Goal: Task Accomplishment & Management: Manage account settings

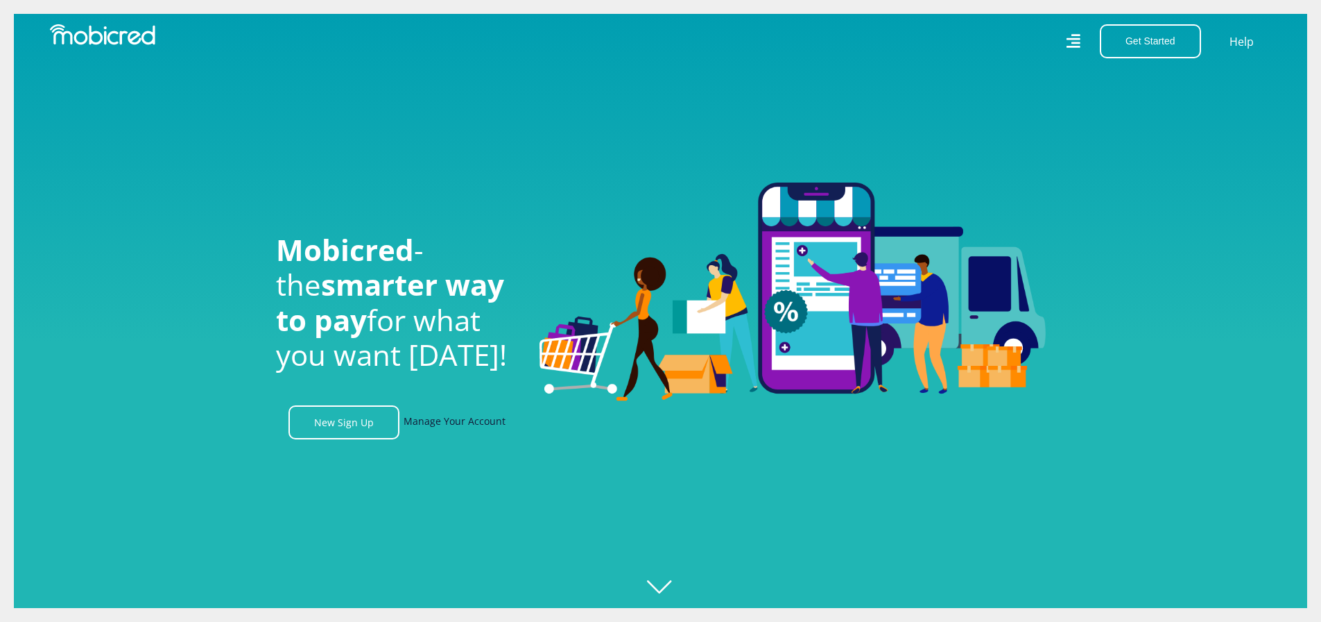
click at [486, 425] on link "Manage Your Account" at bounding box center [455, 422] width 102 height 34
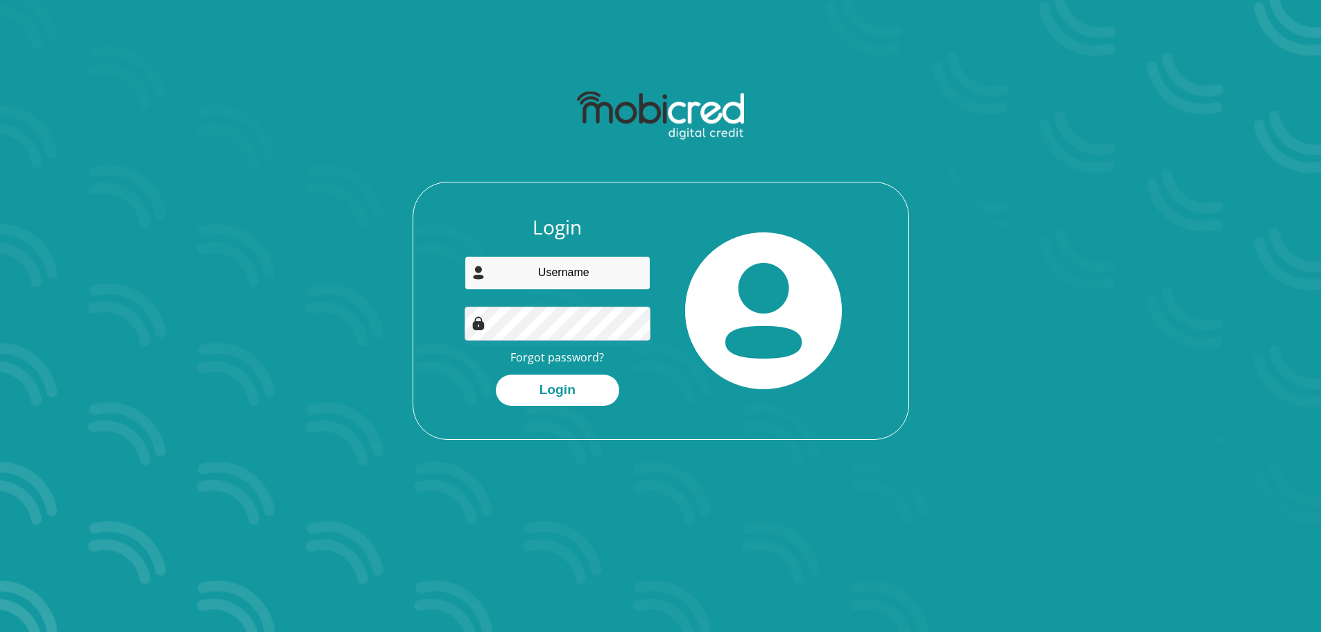
click at [604, 289] on input "email" at bounding box center [558, 273] width 186 height 34
type input "pozisayedwa@gmail.com"
click at [583, 305] on div "Login pozisayedwa@gmail.com Forgot password? Login" at bounding box center [557, 311] width 207 height 190
click at [571, 383] on button "Login" at bounding box center [557, 390] width 123 height 31
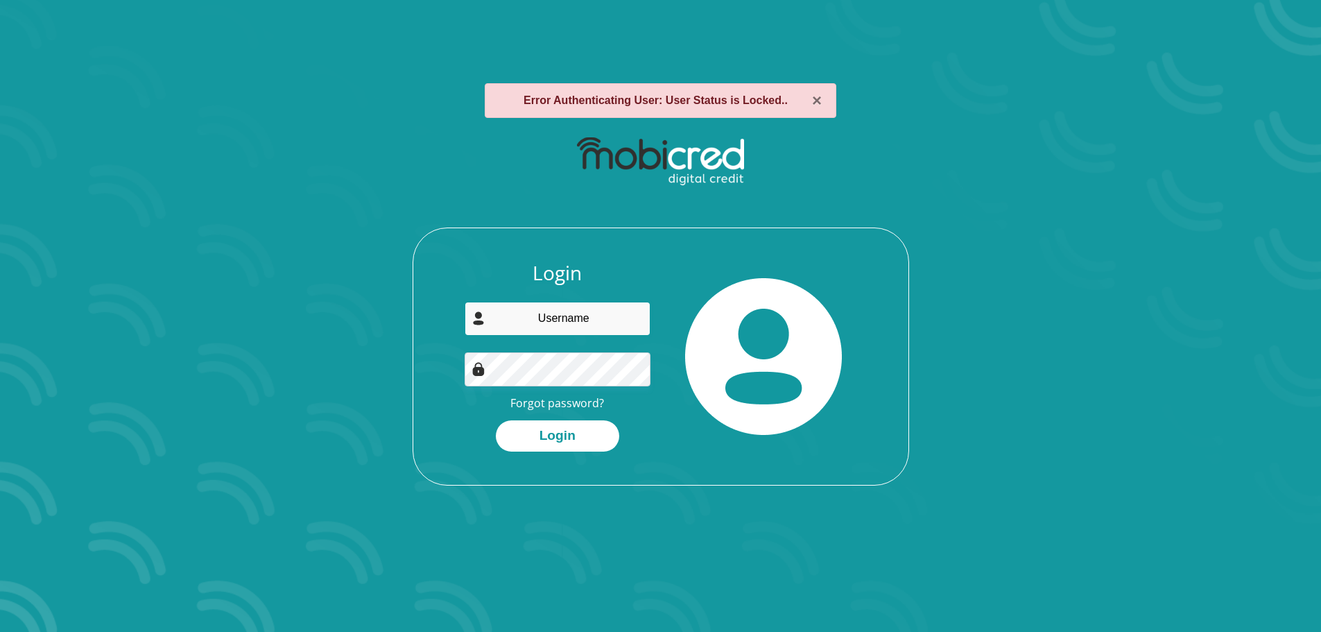
click at [579, 316] on input "email" at bounding box center [558, 319] width 186 height 34
type input "[EMAIL_ADDRESS][DOMAIN_NAME]"
click at [575, 402] on link "Forgot password?" at bounding box center [558, 402] width 94 height 15
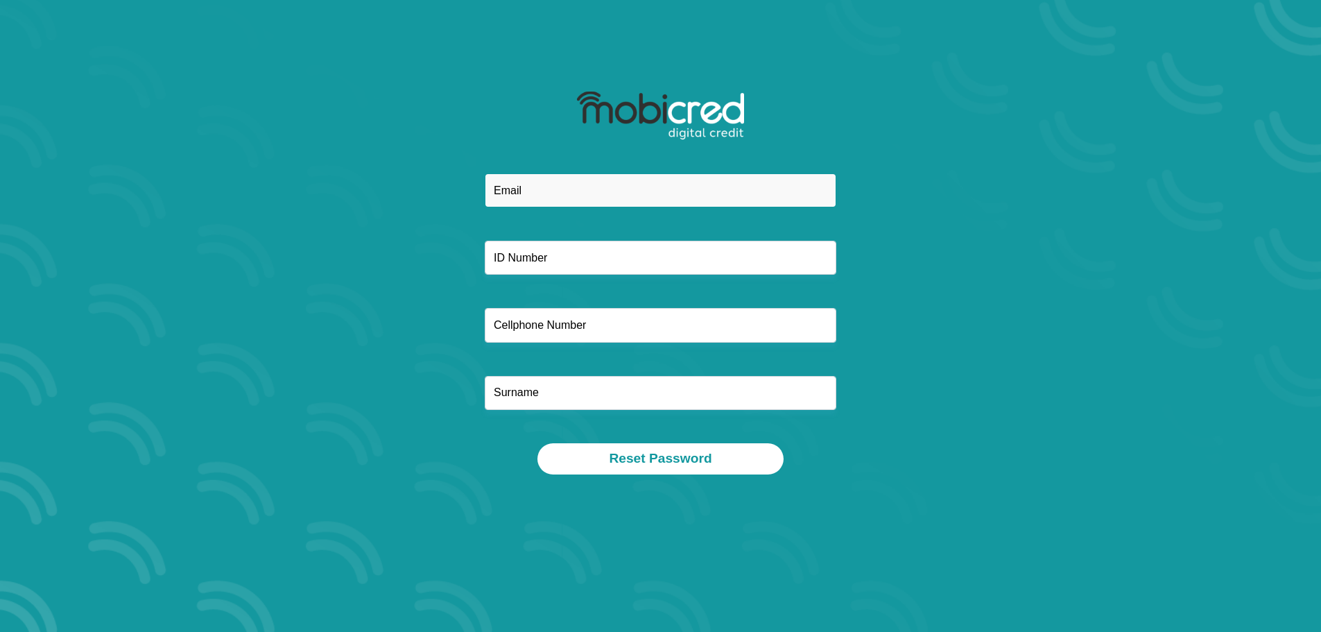
click at [557, 185] on input "email" at bounding box center [661, 190] width 352 height 34
type input "pozisayedwa@gmail.com"
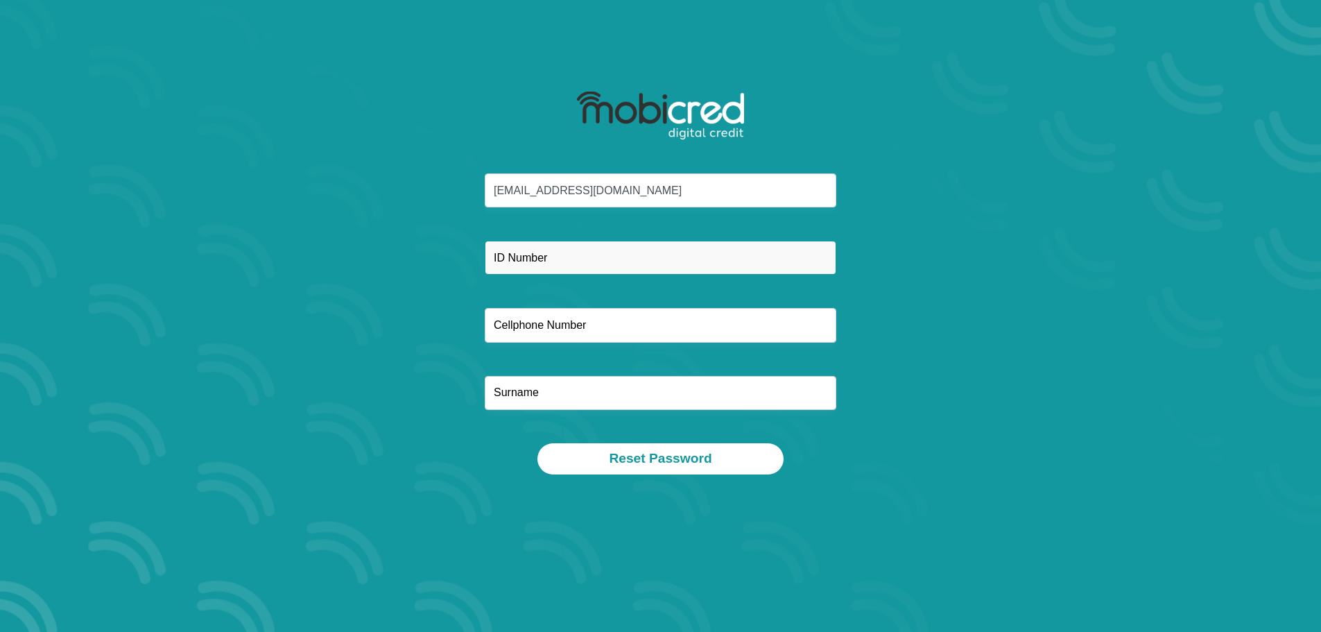
click at [547, 264] on input "text" at bounding box center [661, 258] width 352 height 34
type input "9401270938088"
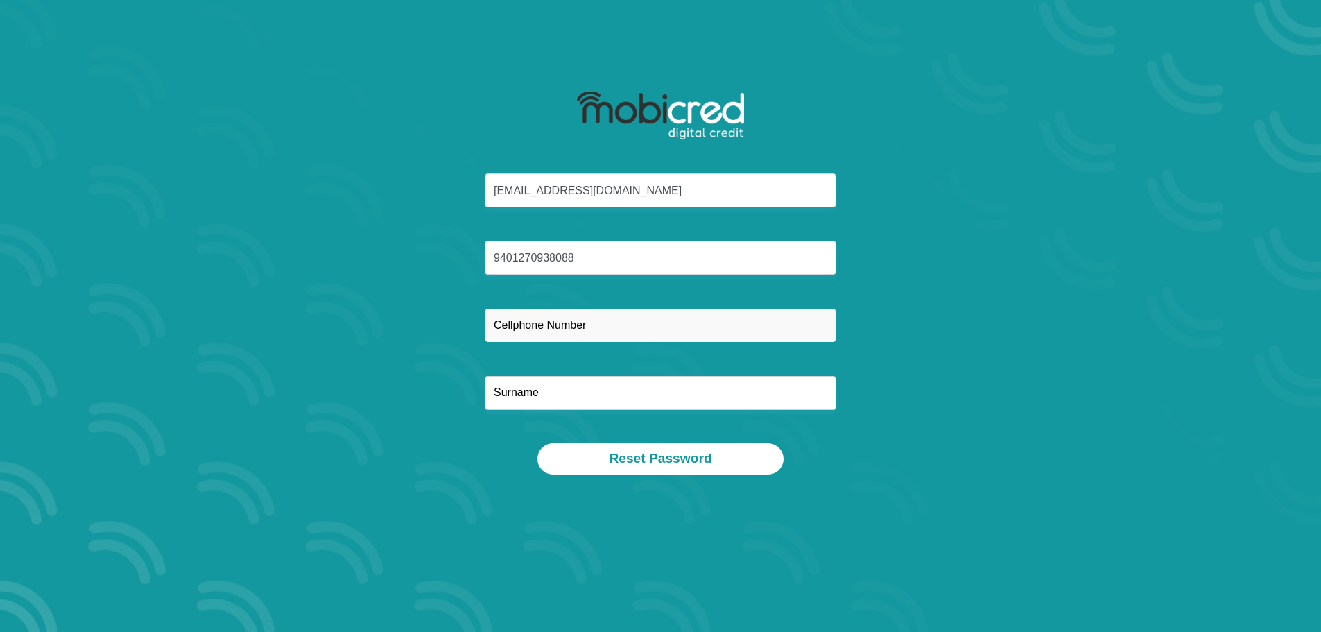
click at [537, 325] on input "text" at bounding box center [661, 325] width 352 height 34
type input "0834366643"
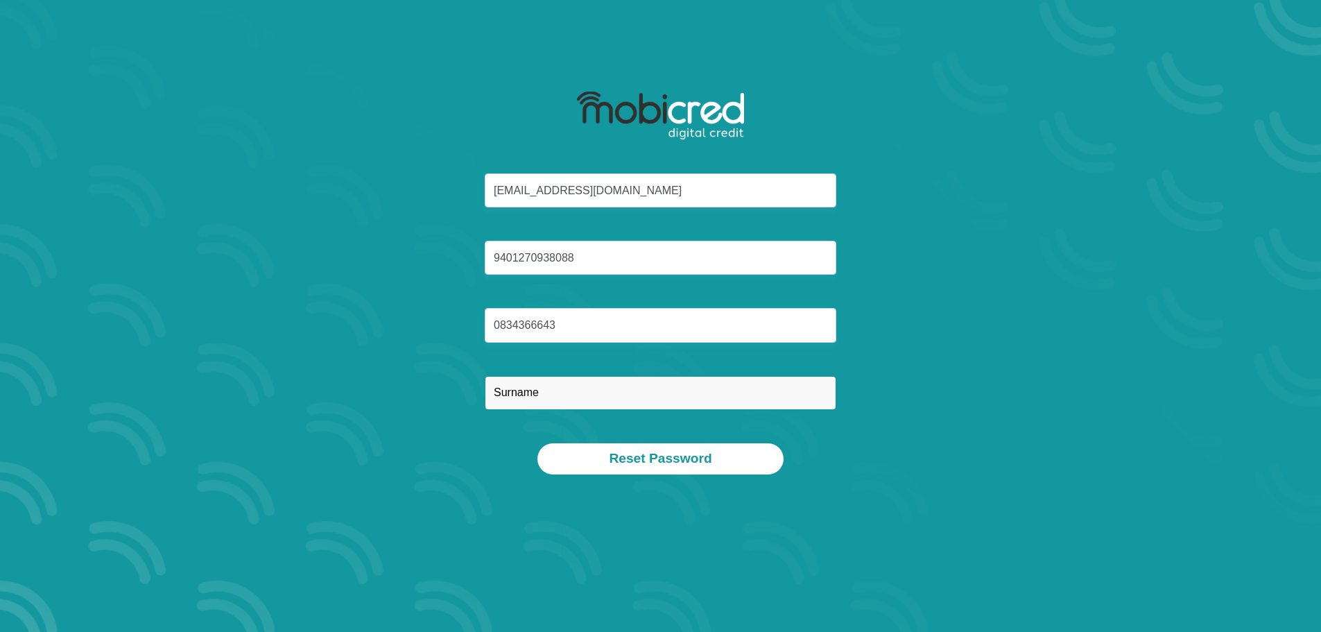
click at [567, 398] on input "text" at bounding box center [661, 393] width 352 height 34
type input "Benayo"
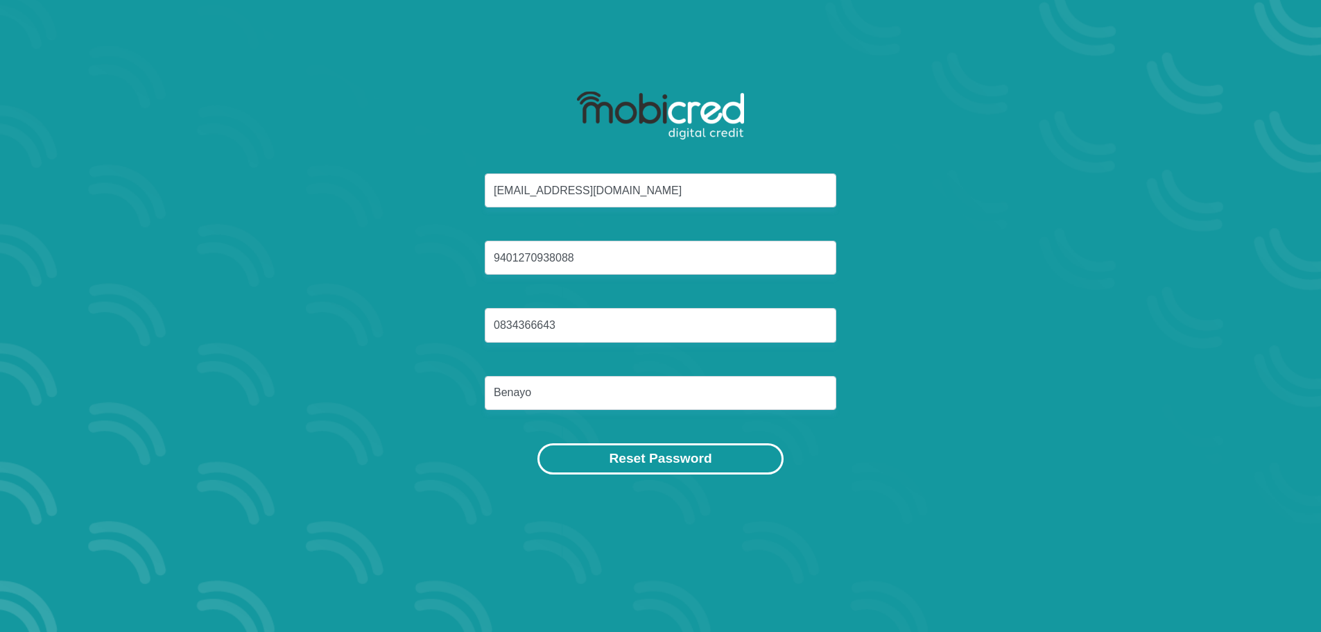
click at [605, 456] on button "Reset Password" at bounding box center [661, 458] width 246 height 31
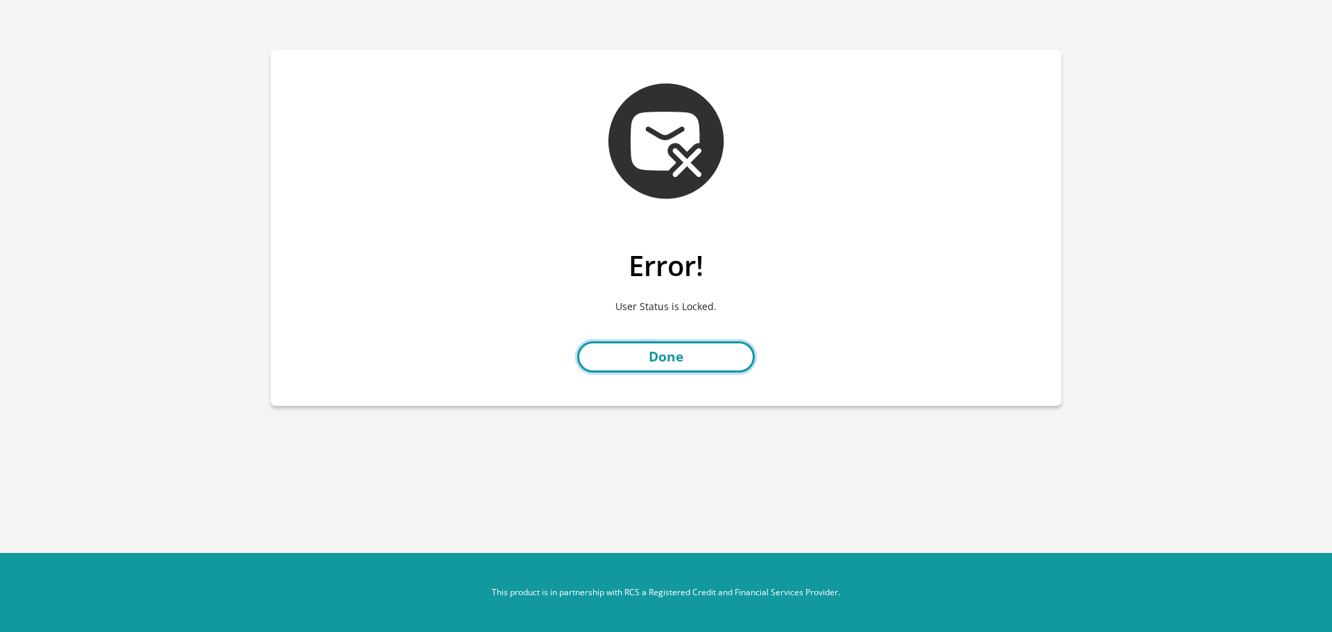
click at [687, 357] on link "Done" at bounding box center [666, 356] width 178 height 31
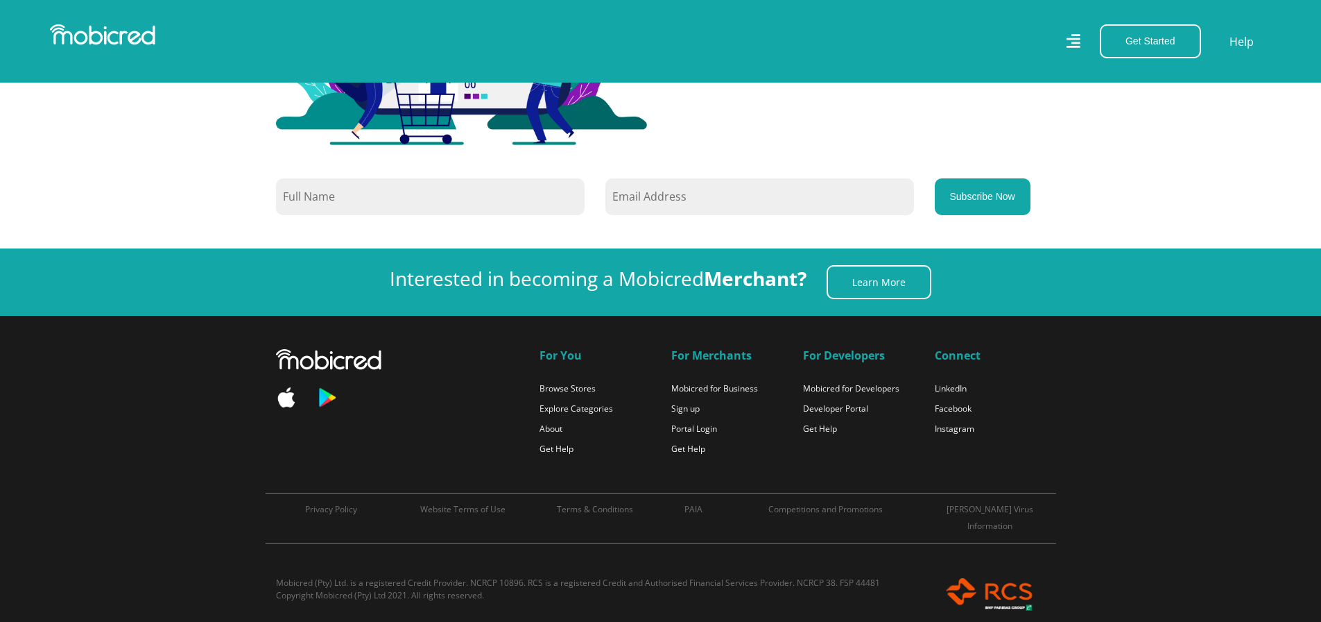
scroll to position [2890, 0]
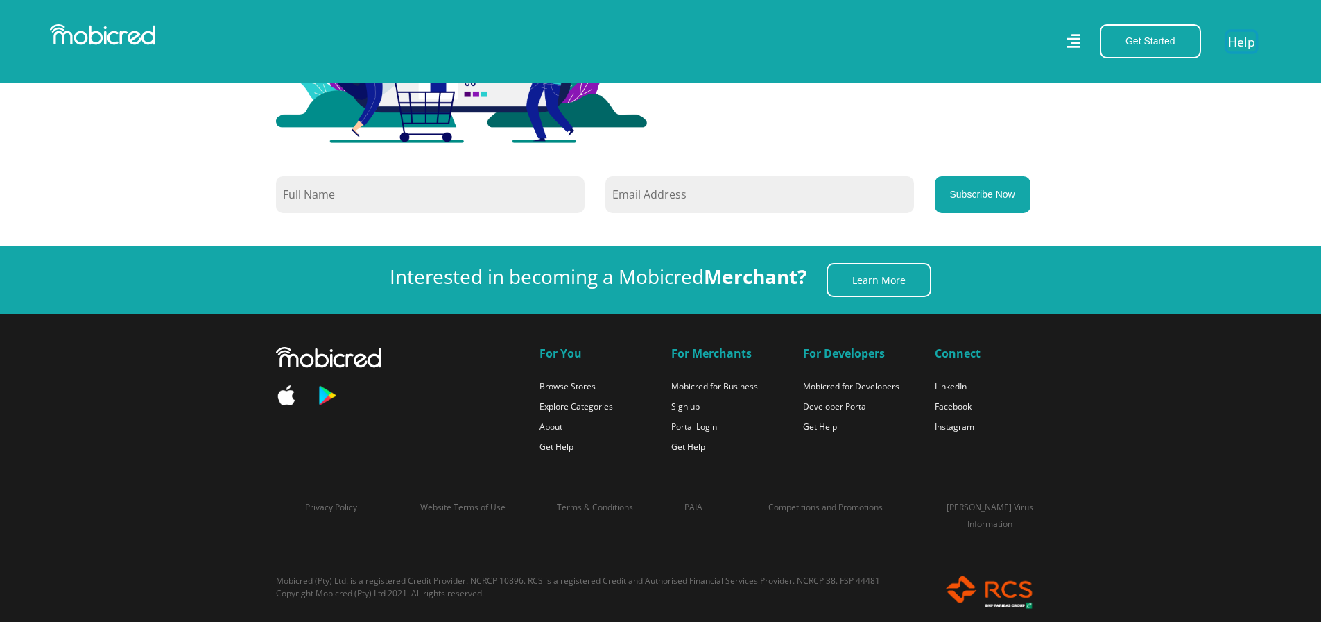
click at [1236, 40] on link "Help" at bounding box center [1242, 41] width 28 height 20
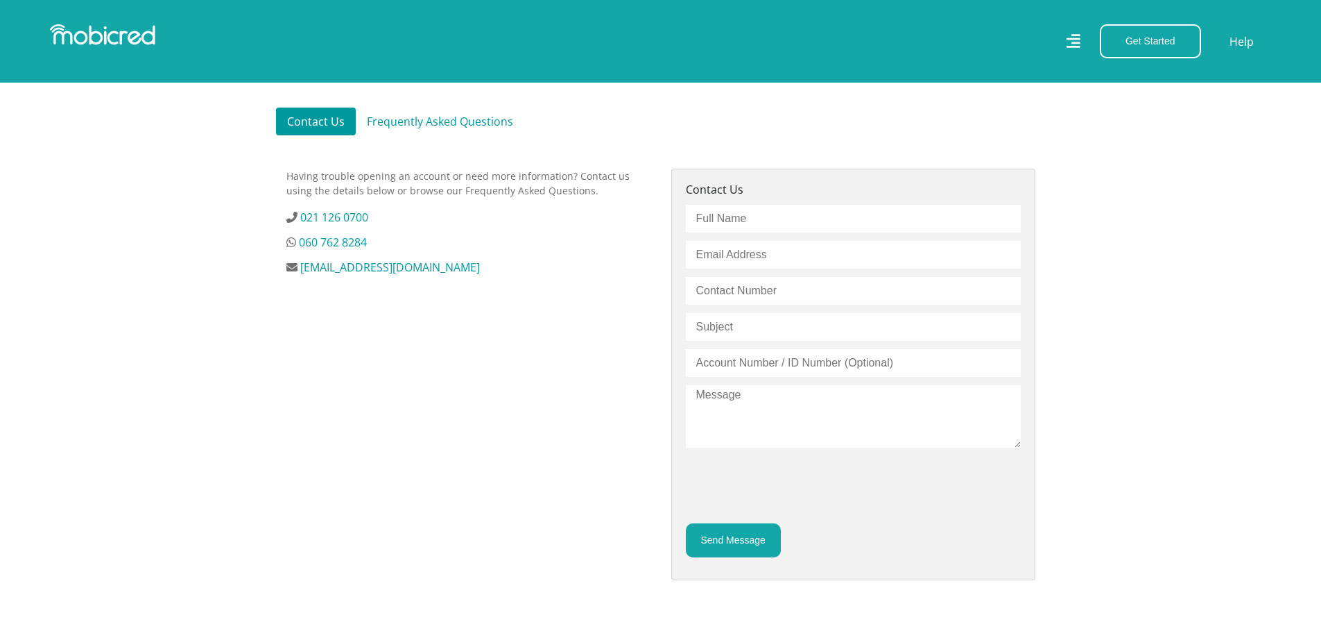
scroll to position [416, 0]
